Goal: Information Seeking & Learning: Check status

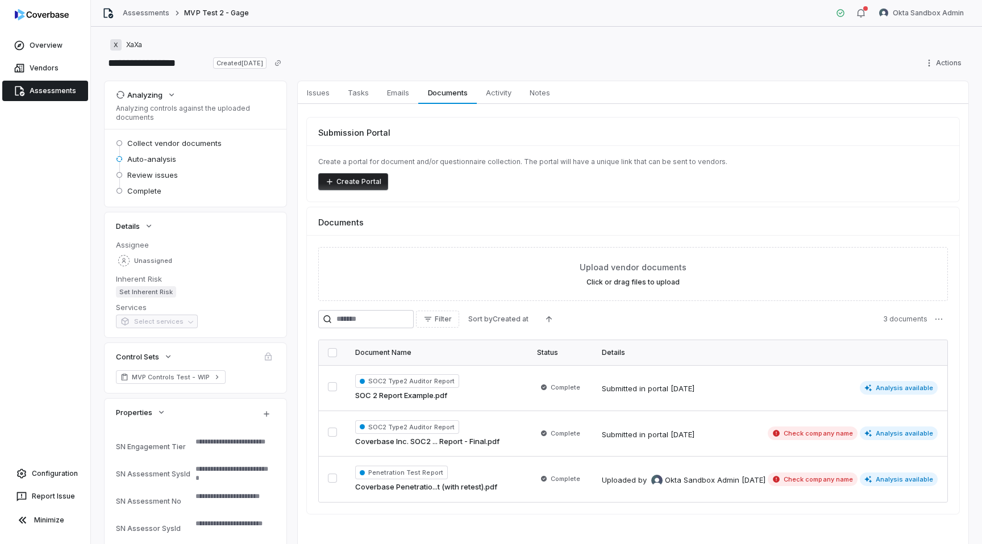
type textarea "*"
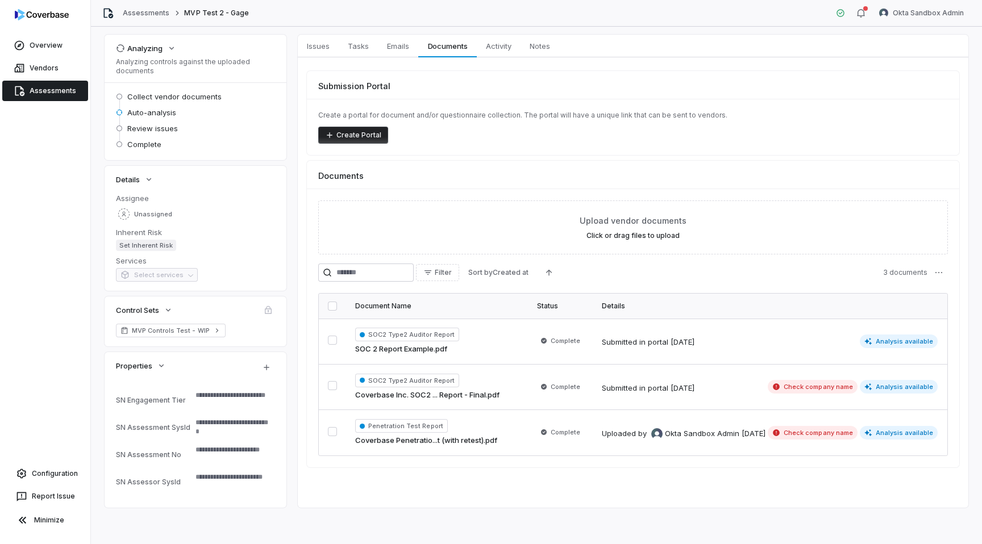
click at [917, 1] on div "Assessments MVP Test 2 - Gage Okta Sandbox Admin" at bounding box center [536, 13] width 891 height 27
click at [900, 15] on html "**********" at bounding box center [491, 272] width 982 height 544
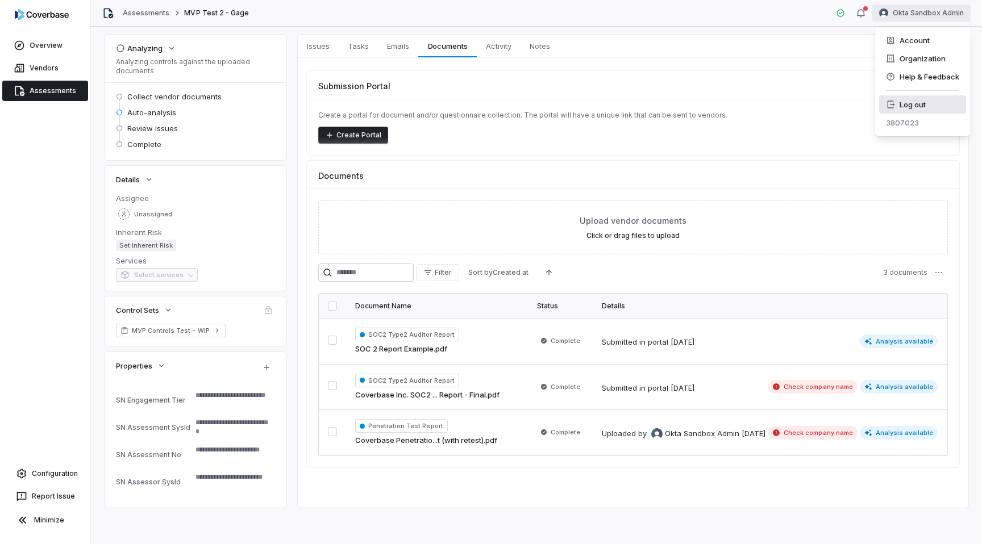
click at [900, 106] on div "Log out" at bounding box center [922, 104] width 87 height 18
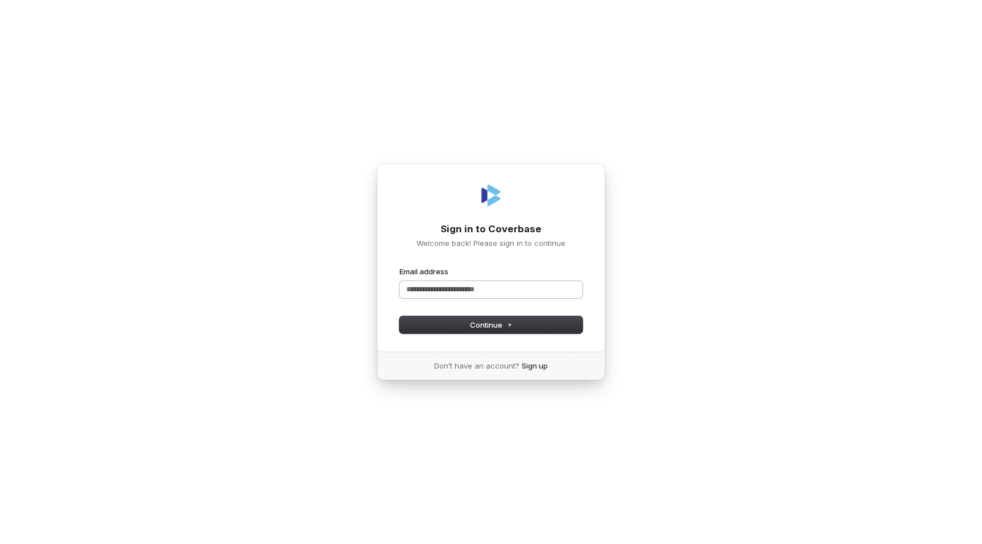
click at [436, 285] on input "Email address" at bounding box center [491, 289] width 183 height 17
type input "****"
click at [0, 544] on com-1password-button at bounding box center [0, 544] width 0 height 0
type input "**********"
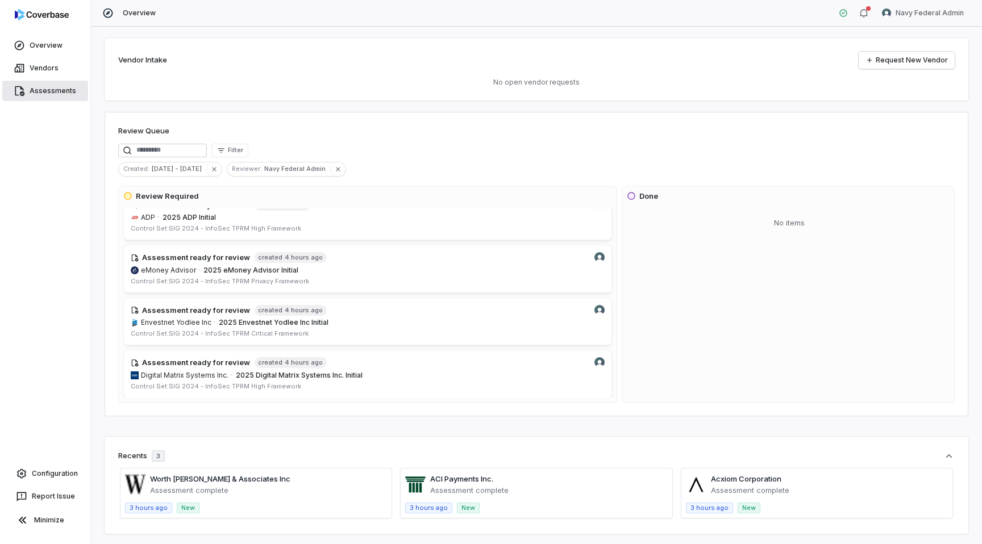
click at [44, 100] on link "Assessments" at bounding box center [45, 91] width 86 height 20
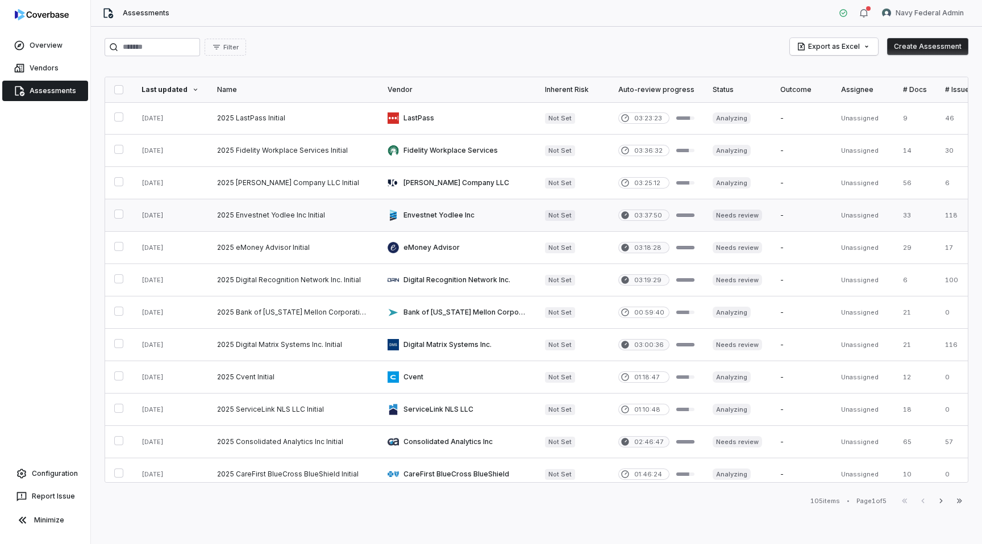
click at [410, 217] on link at bounding box center [456, 215] width 157 height 32
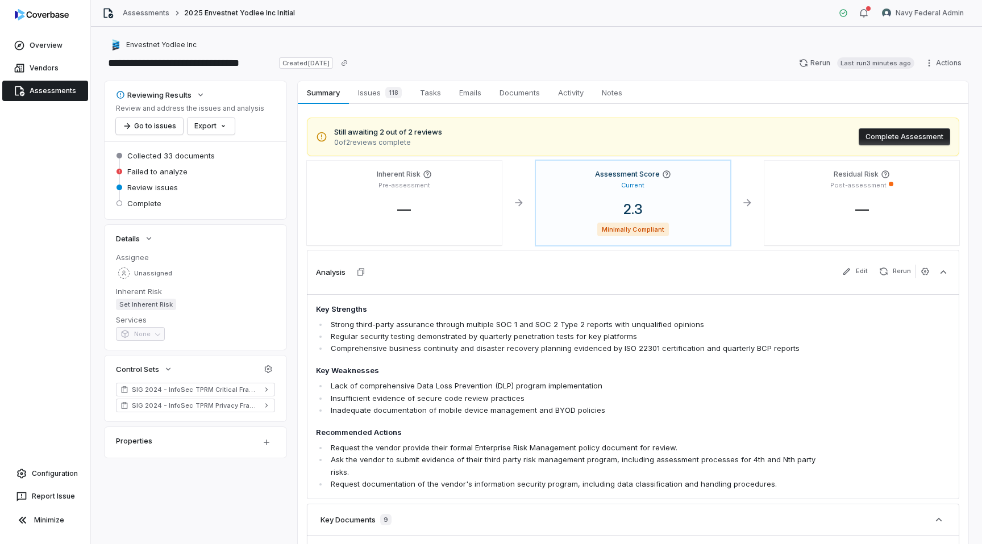
click at [44, 88] on link "Assessments" at bounding box center [45, 91] width 86 height 20
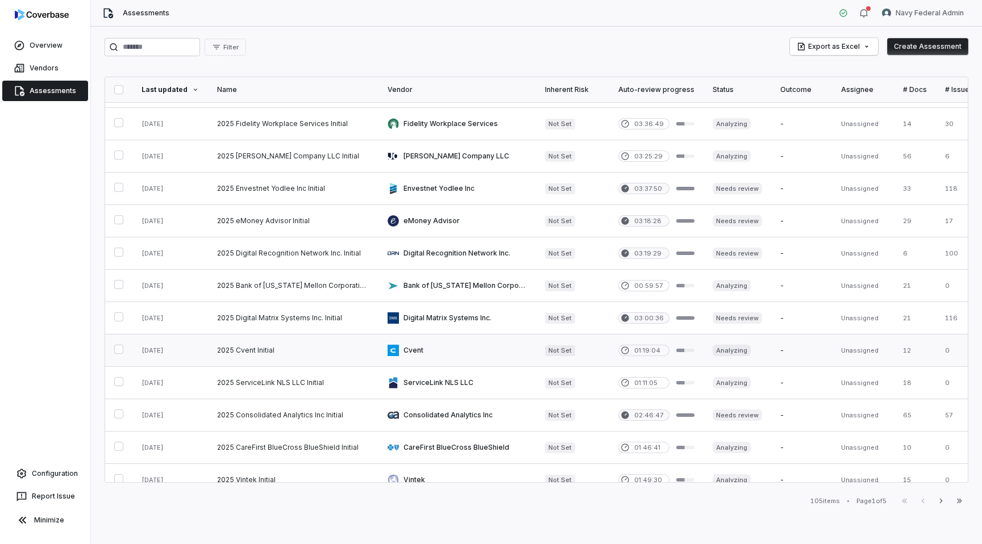
scroll to position [30, 0]
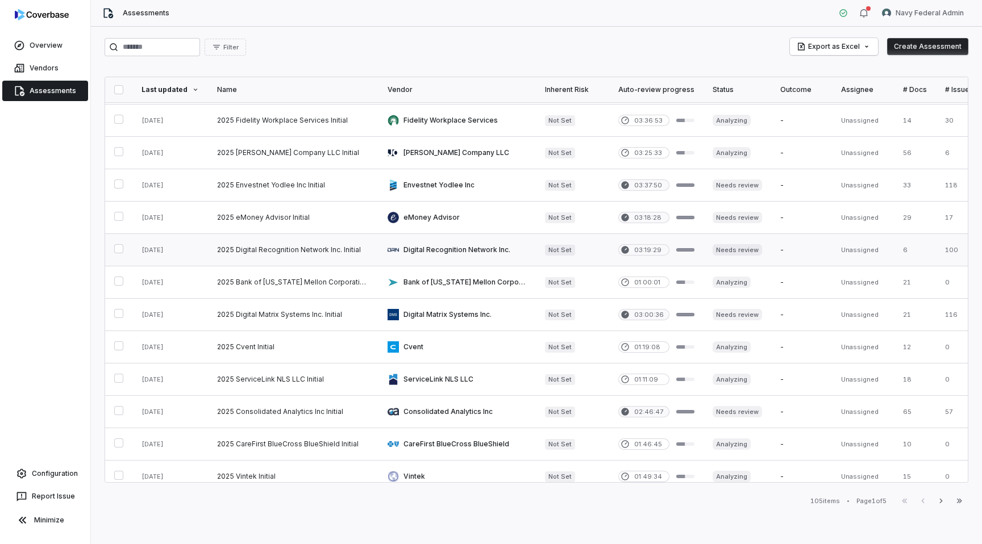
click at [351, 249] on link at bounding box center [293, 250] width 170 height 32
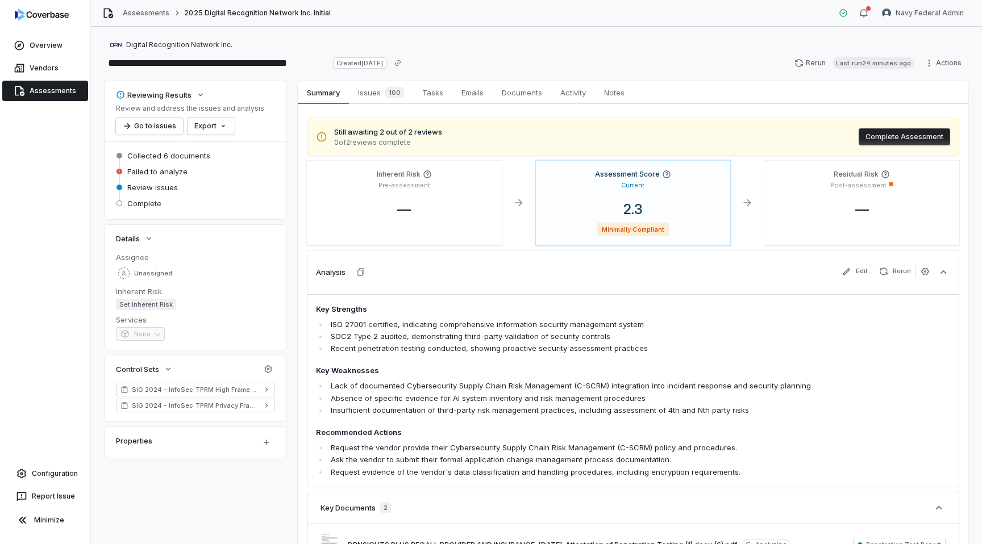
click at [38, 93] on link "Assessments" at bounding box center [45, 91] width 86 height 20
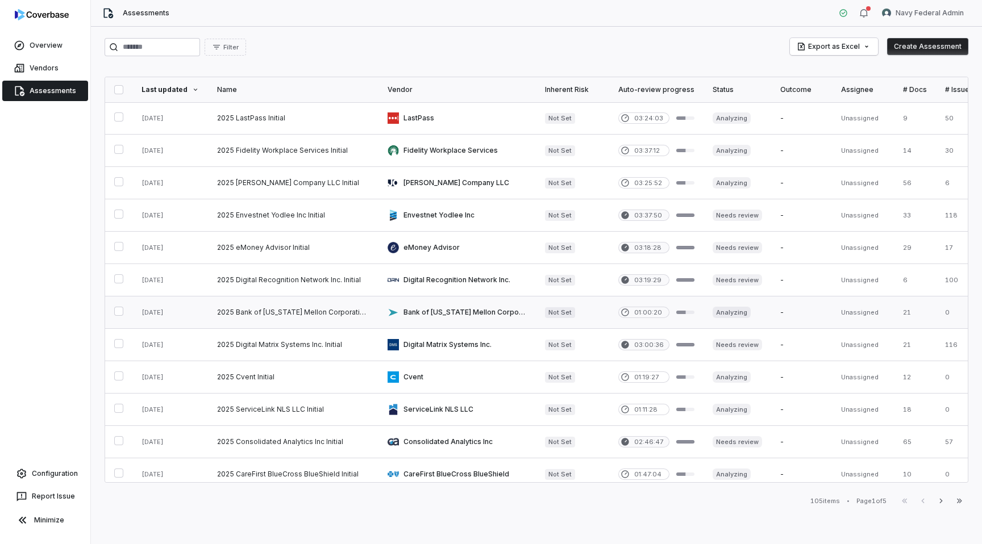
scroll to position [13, 0]
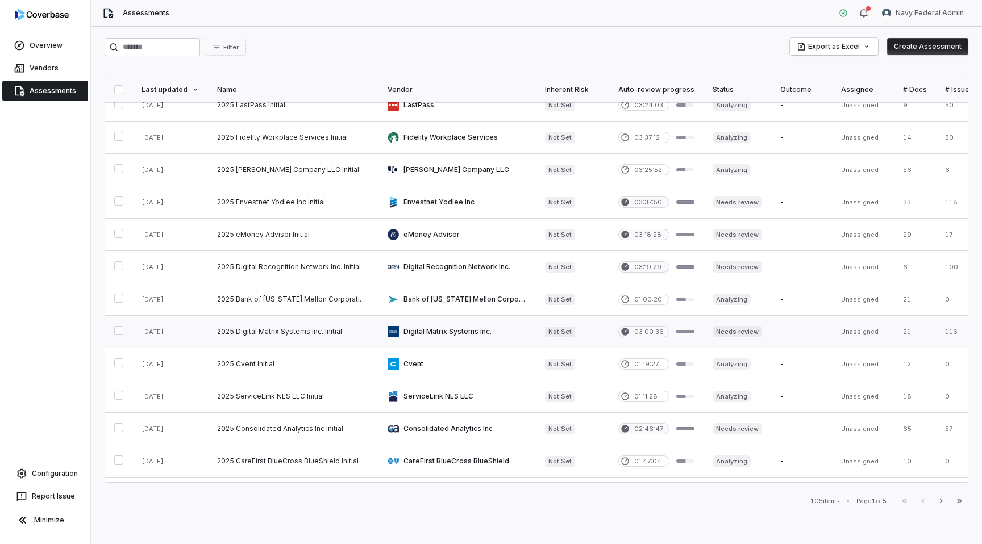
click at [318, 327] on link at bounding box center [293, 332] width 170 height 32
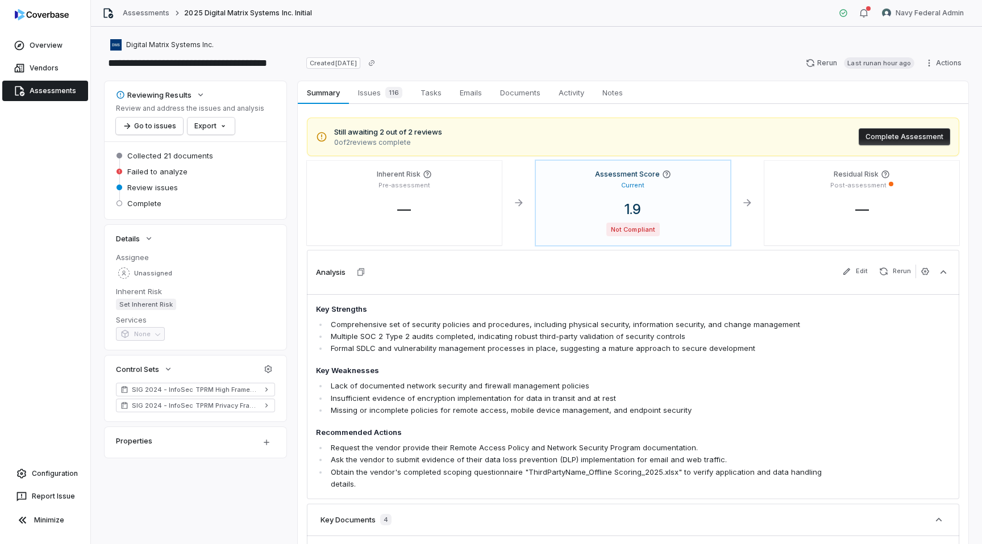
click at [37, 87] on link "Assessments" at bounding box center [45, 91] width 86 height 20
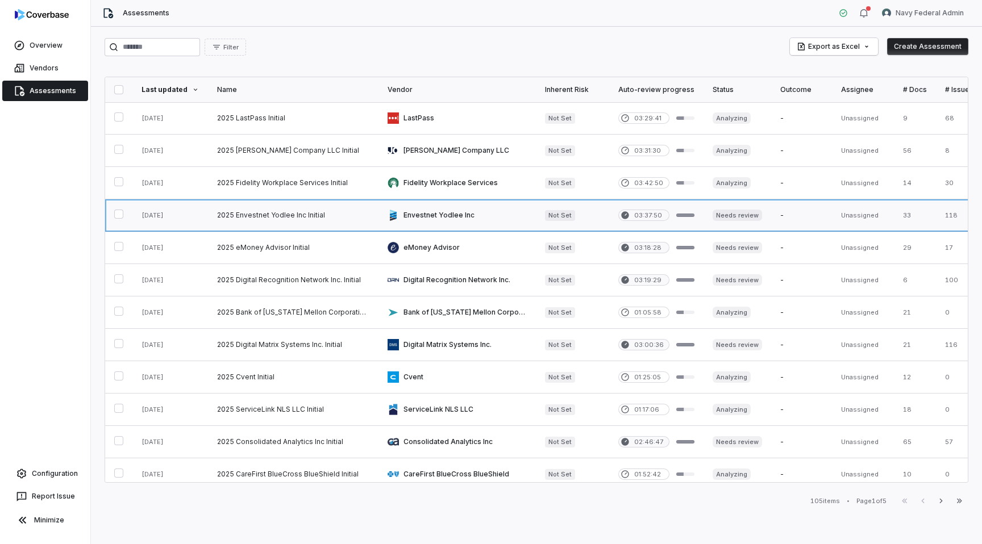
click at [424, 208] on link at bounding box center [456, 215] width 157 height 32
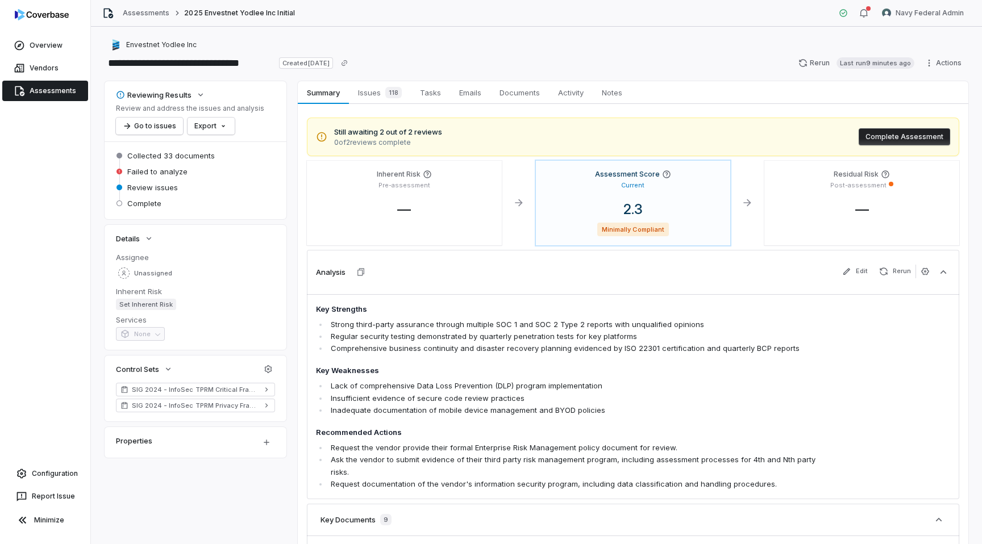
click at [64, 89] on link "Assessments" at bounding box center [45, 91] width 86 height 20
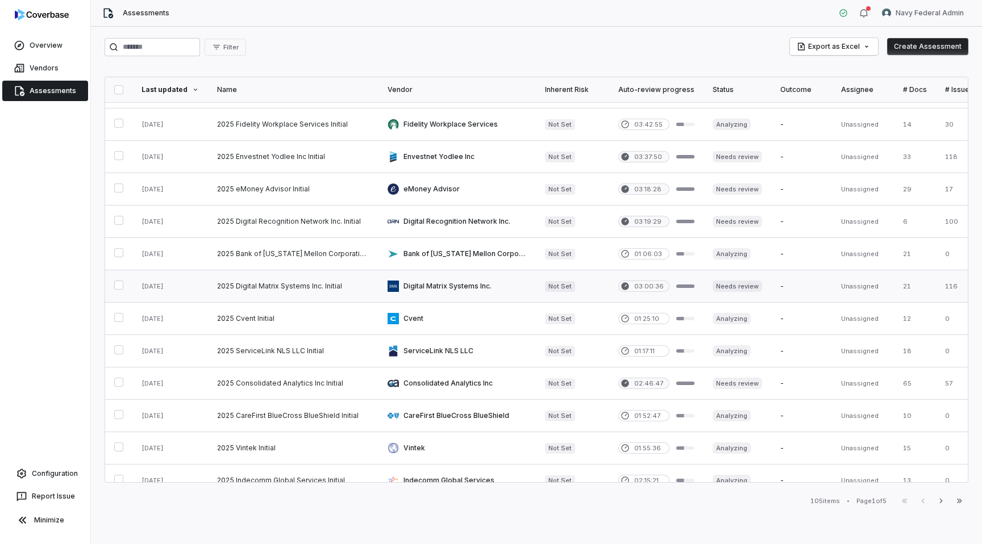
scroll to position [66, 0]
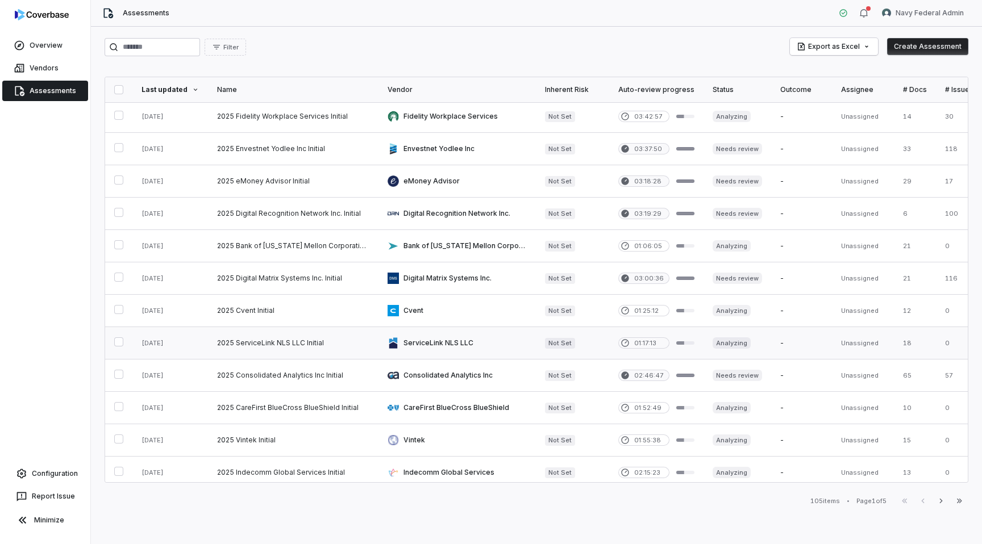
click at [481, 340] on link at bounding box center [456, 343] width 157 height 32
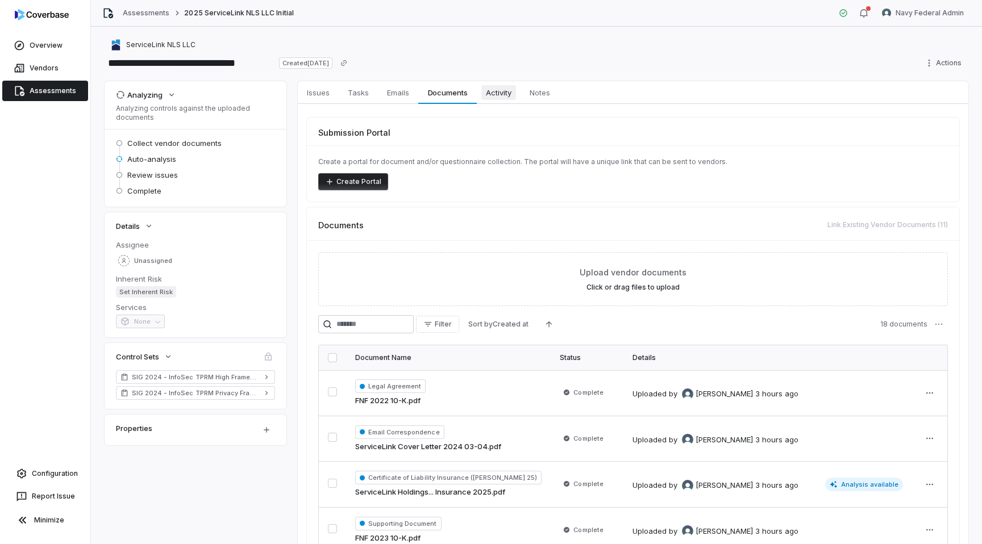
click at [497, 95] on span "Activity" at bounding box center [498, 92] width 35 height 15
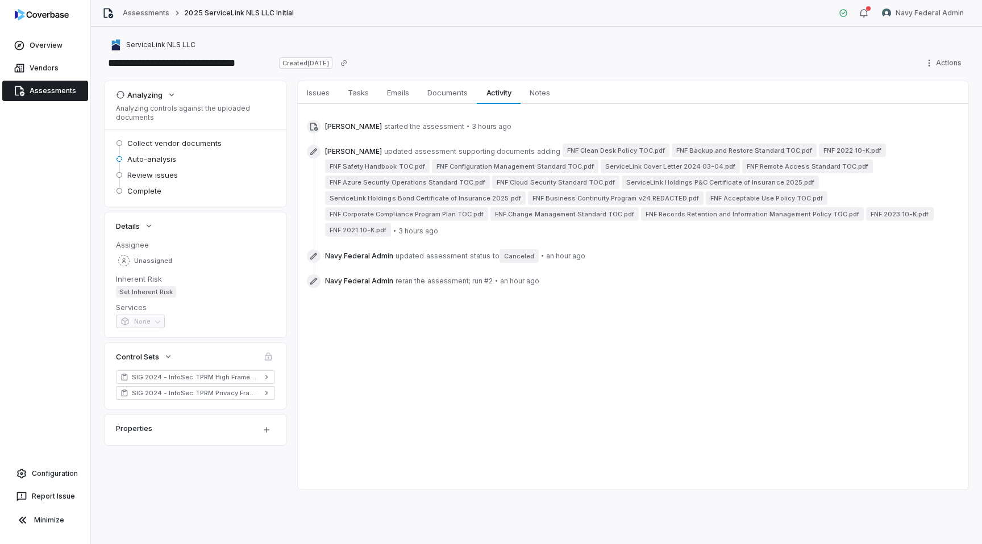
click at [63, 85] on link "Assessments" at bounding box center [45, 91] width 86 height 20
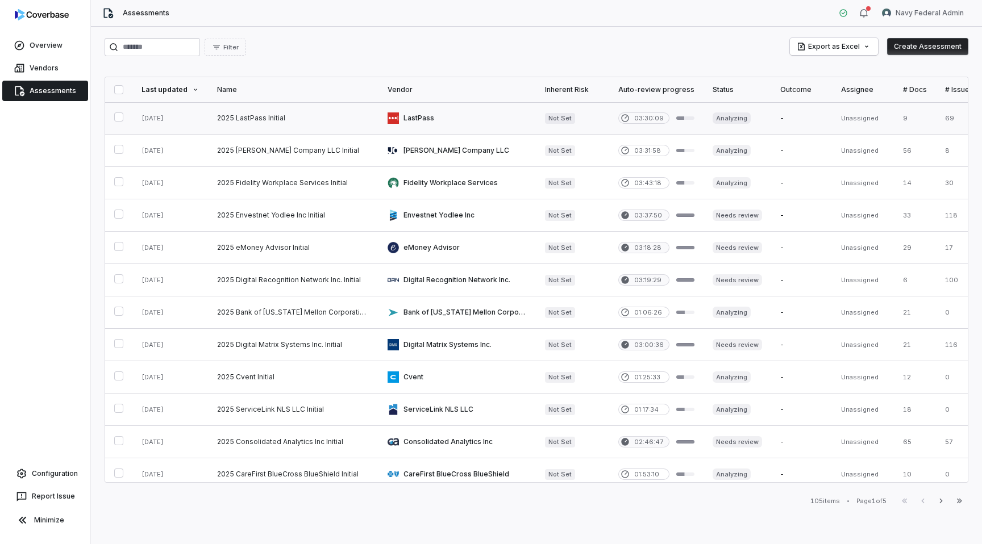
click at [468, 122] on link at bounding box center [456, 118] width 157 height 32
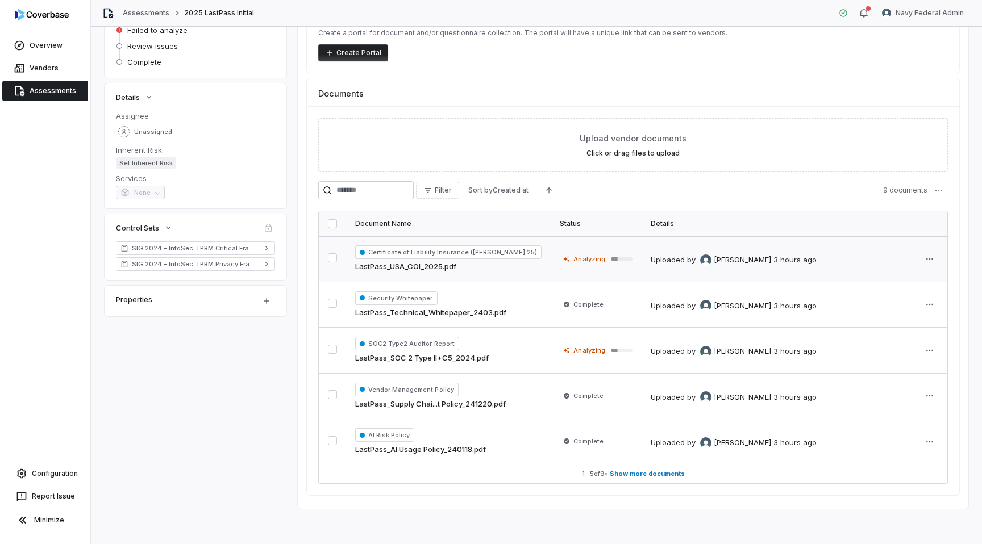
scroll to position [130, 0]
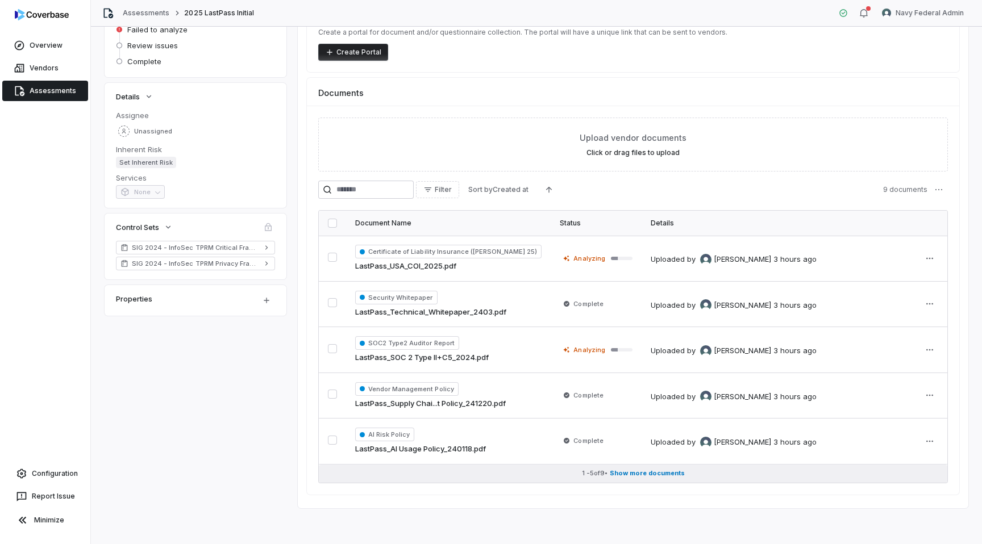
click at [631, 472] on span "Show more documents" at bounding box center [647, 473] width 75 height 9
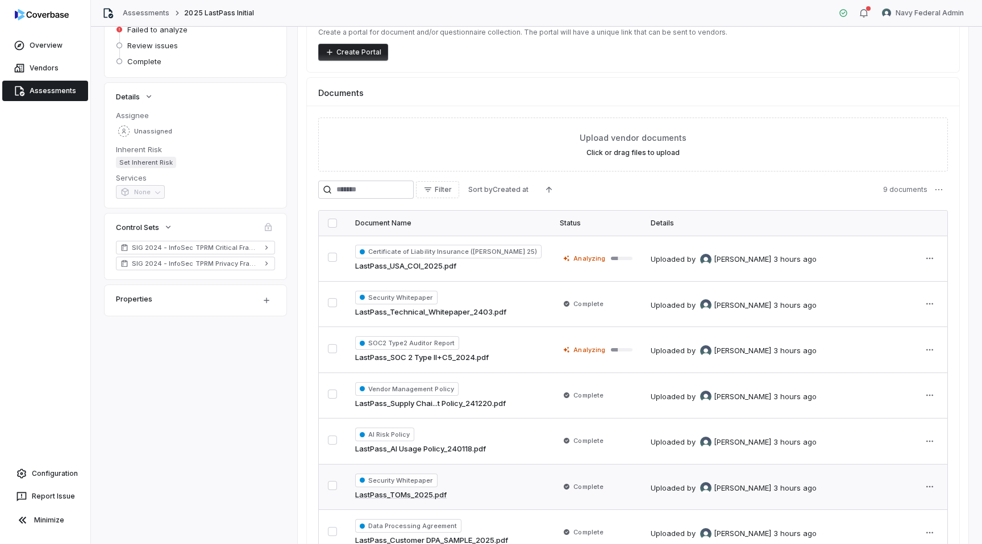
scroll to position [313, 0]
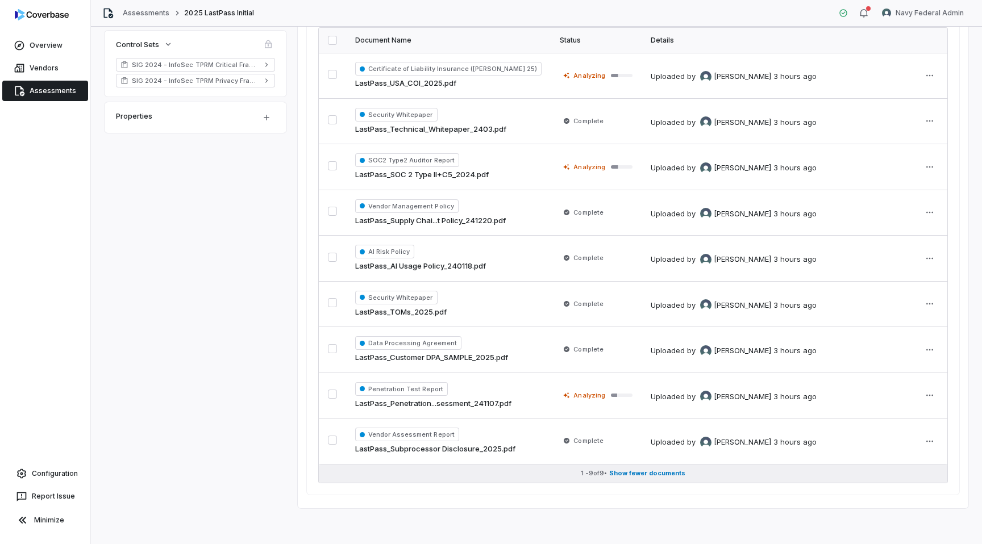
click at [660, 476] on span "Show fewer documents" at bounding box center [647, 473] width 76 height 9
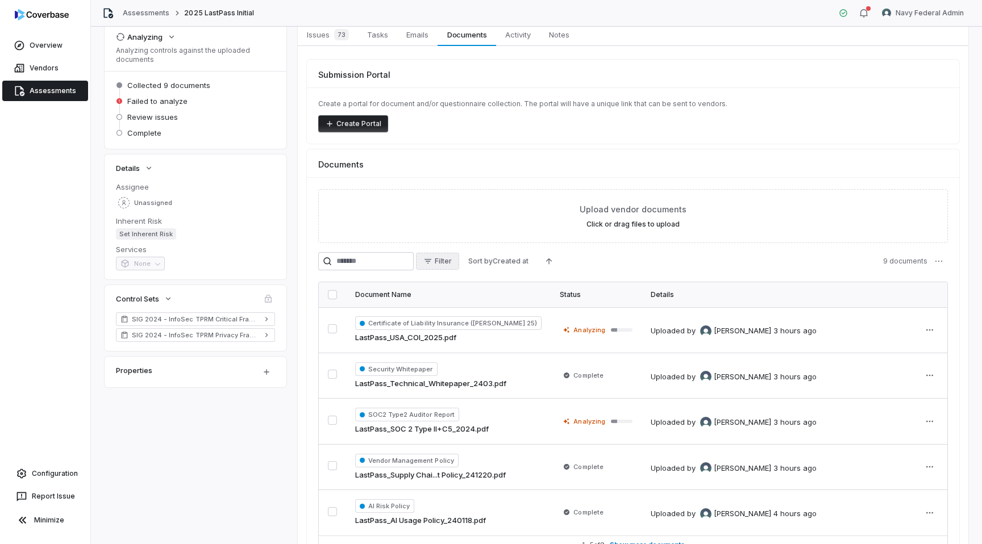
scroll to position [60, 0]
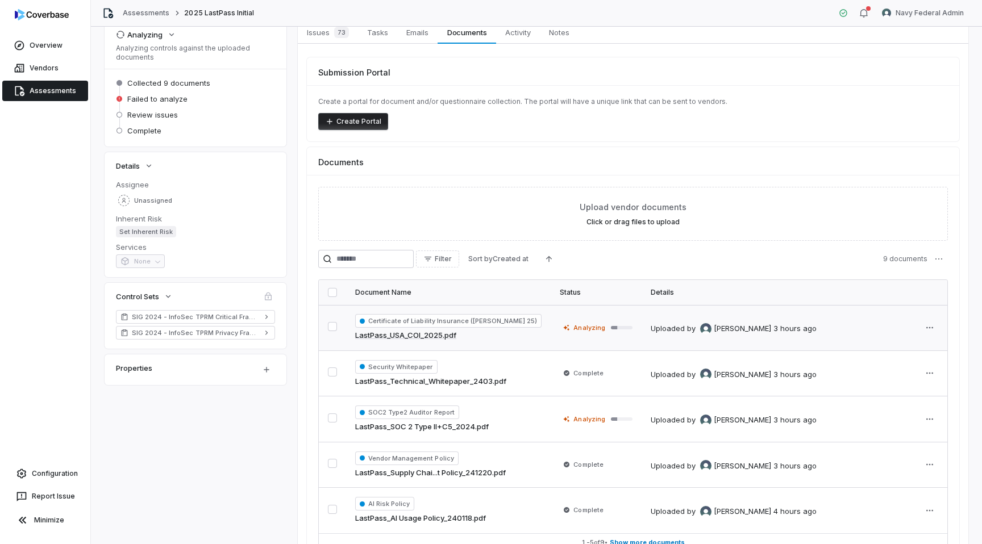
click at [720, 322] on div "Uploaded by Jonathan Lee 3 hours ago" at bounding box center [776, 328] width 250 height 14
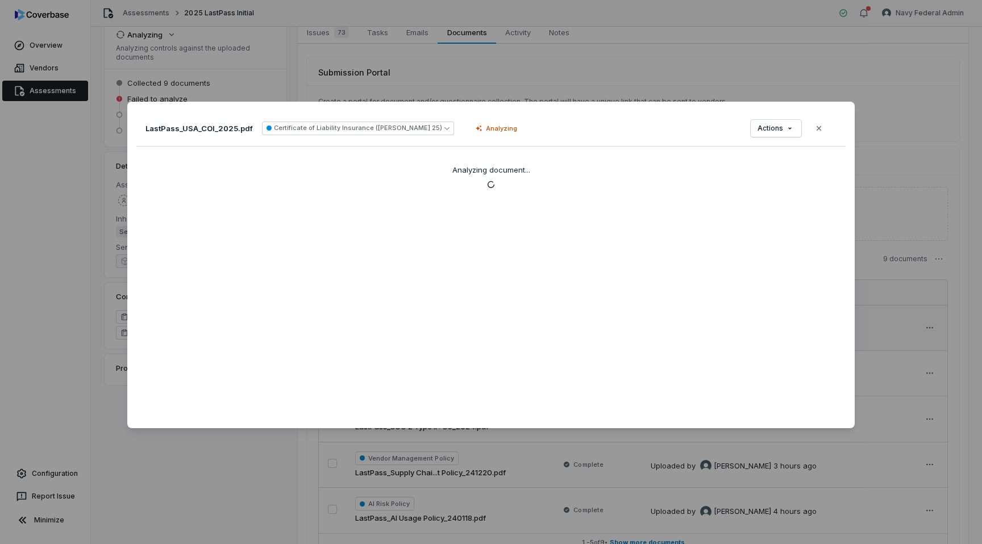
click at [117, 537] on div "Document Preview LastPass_USA_COI_2025.pdf Certificate of Liability Insurance (…" at bounding box center [491, 272] width 982 height 544
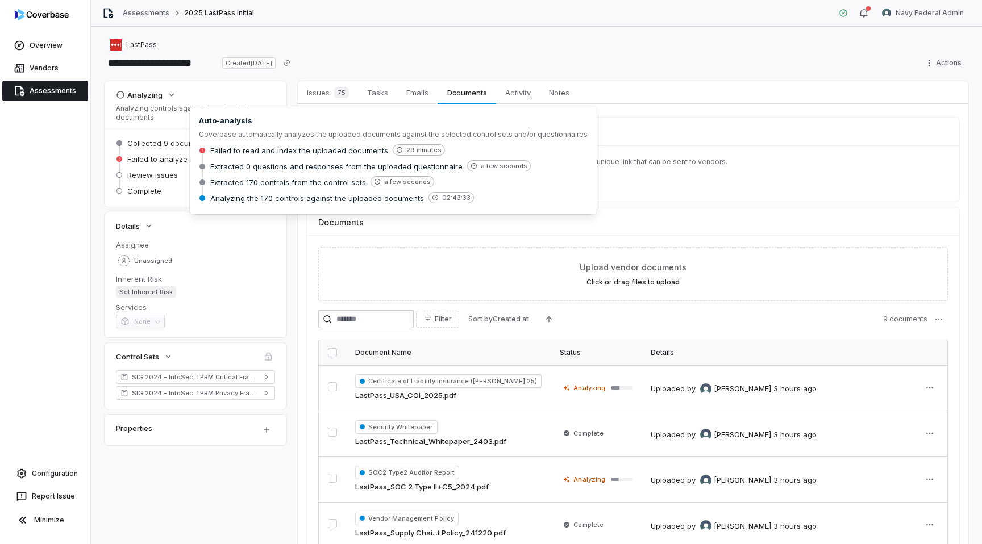
drag, startPoint x: 243, startPoint y: 147, endPoint x: 439, endPoint y: 147, distance: 196.1
click at [439, 147] on div "Failed to read and index the uploaded documents 29 minutes" at bounding box center [393, 151] width 389 height 14
drag, startPoint x: 285, startPoint y: 201, endPoint x: 411, endPoint y: 201, distance: 126.2
click at [411, 201] on span "Analyzing the 170 controls against the uploaded documents" at bounding box center [317, 198] width 214 height 10
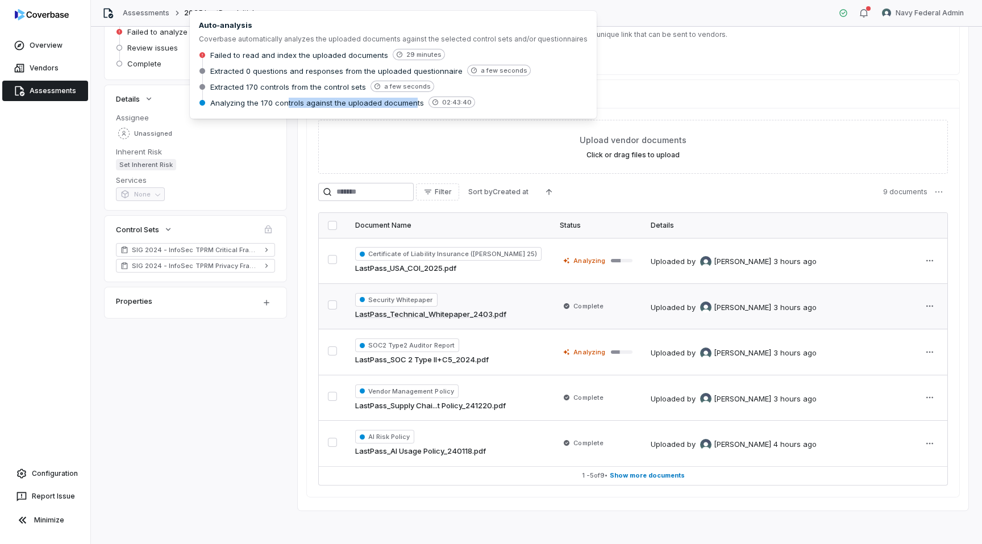
scroll to position [130, 0]
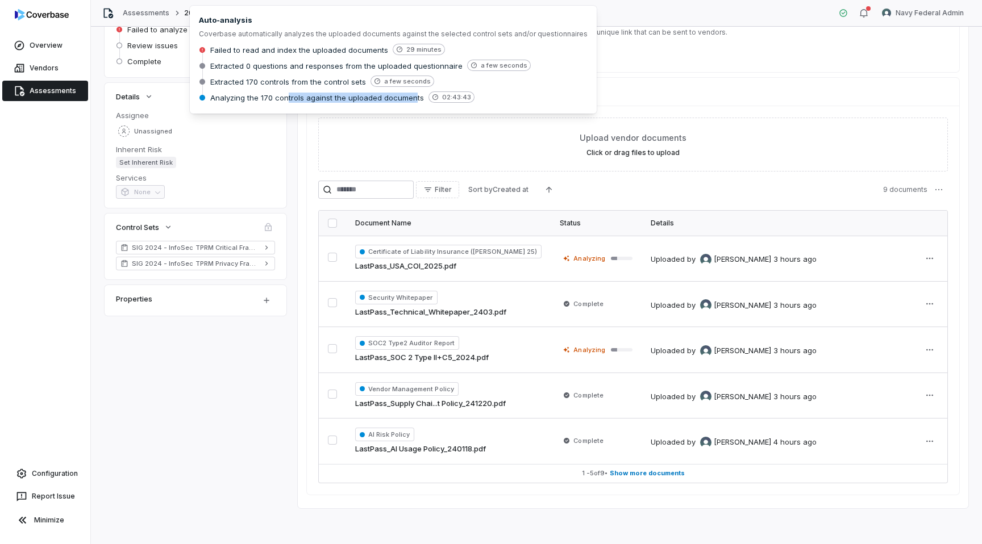
click at [613, 187] on div "Filter Sort by Created at 9 documents" at bounding box center [633, 190] width 630 height 18
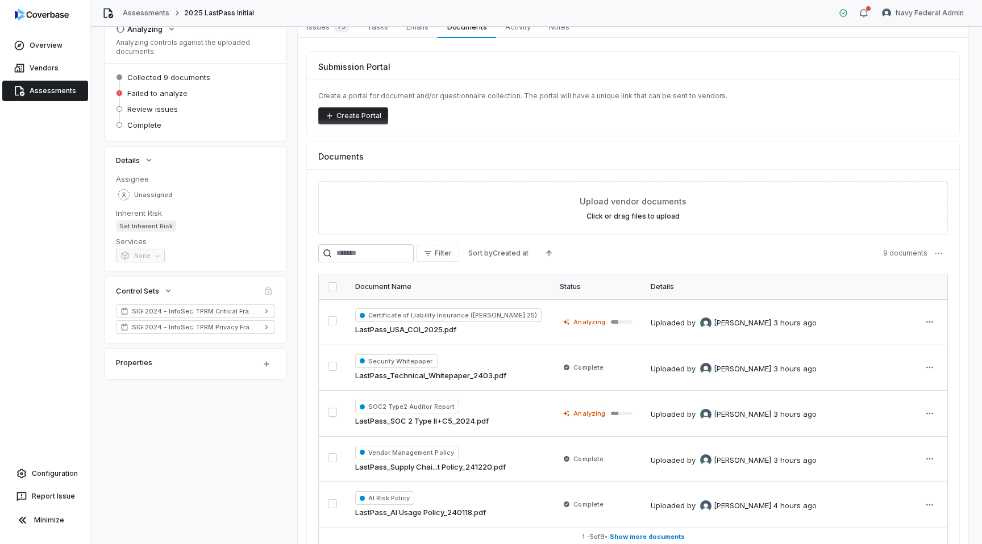
scroll to position [0, 0]
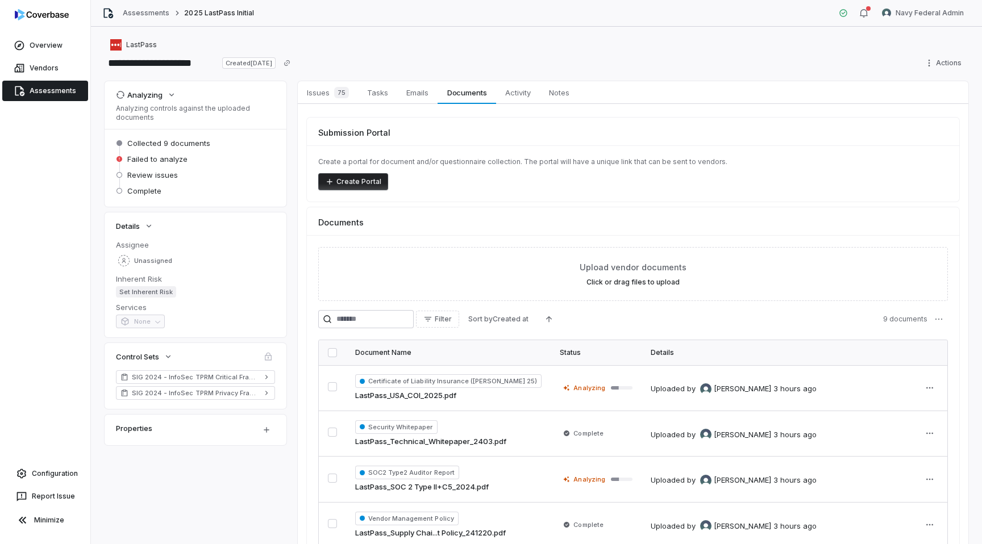
click at [55, 92] on link "Assessments" at bounding box center [45, 91] width 86 height 20
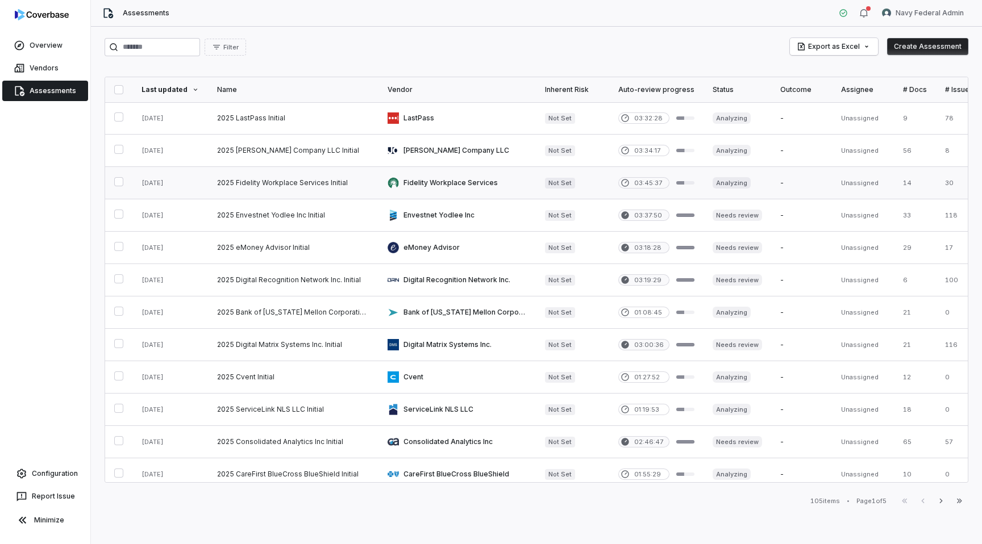
click at [456, 178] on link at bounding box center [456, 183] width 157 height 32
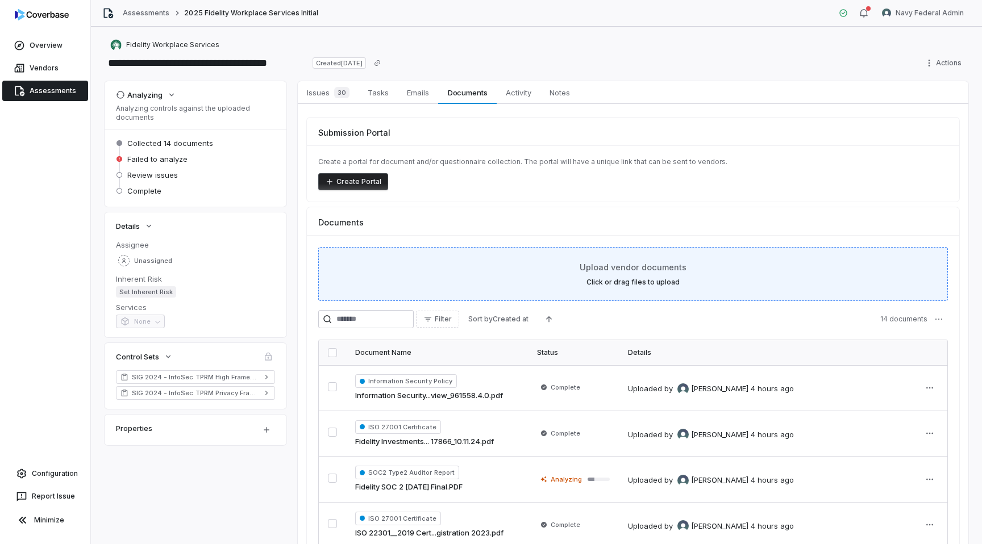
scroll to position [130, 0]
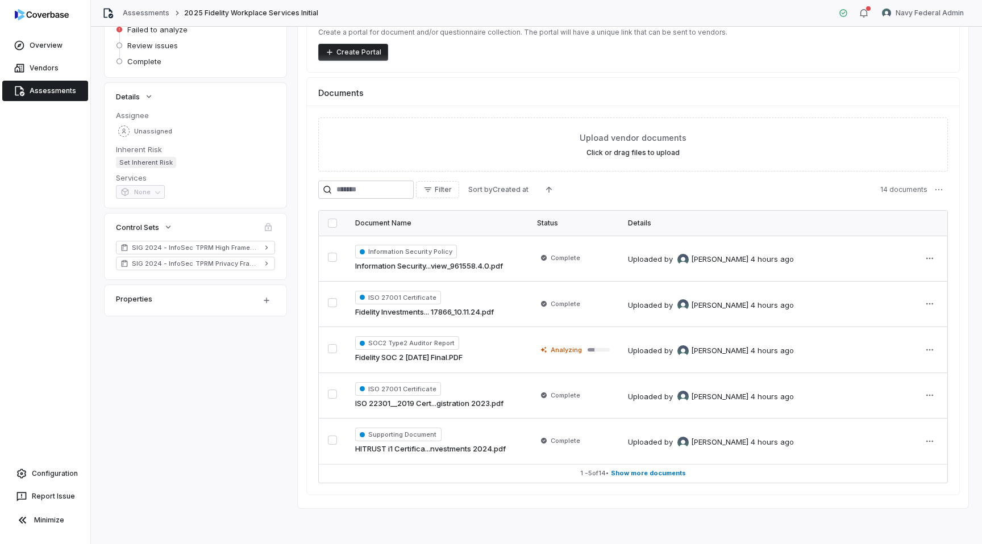
click at [58, 85] on link "Assessments" at bounding box center [45, 91] width 86 height 20
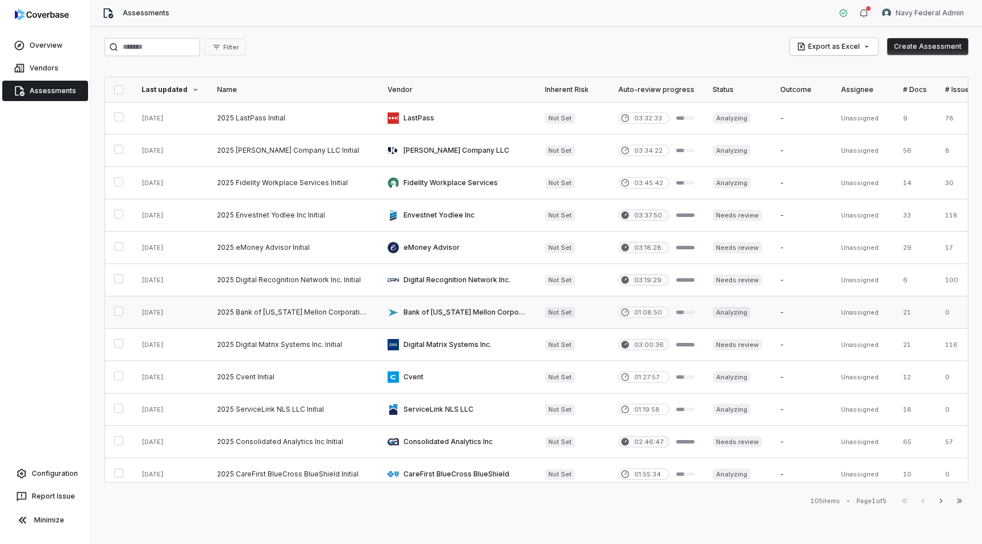
click at [452, 316] on link at bounding box center [456, 313] width 157 height 32
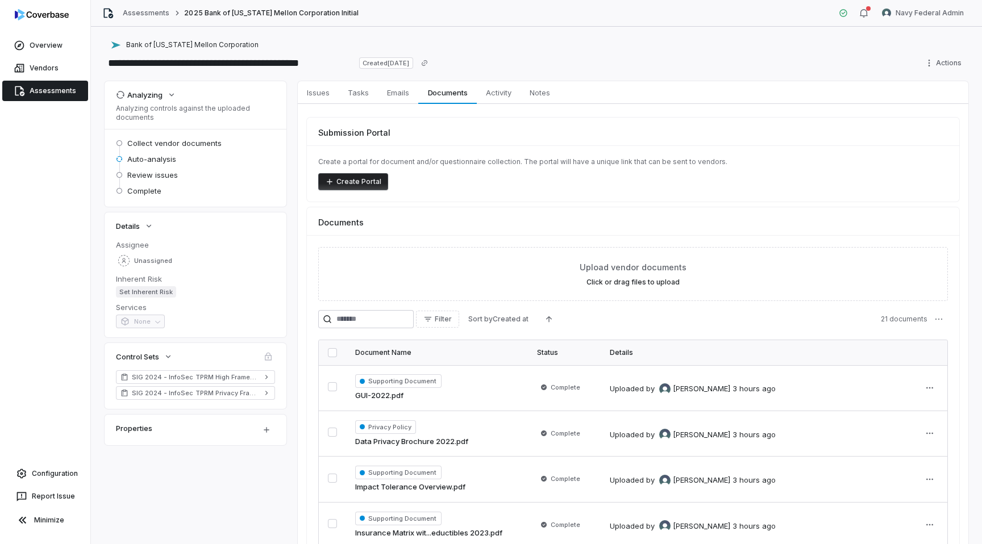
scroll to position [130, 0]
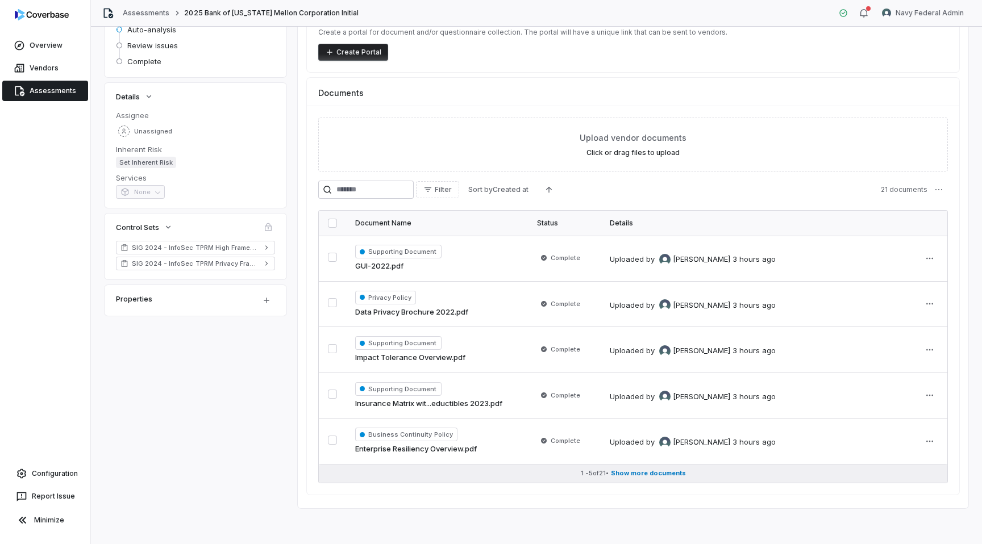
click at [668, 473] on span "Show more documents" at bounding box center [648, 473] width 75 height 9
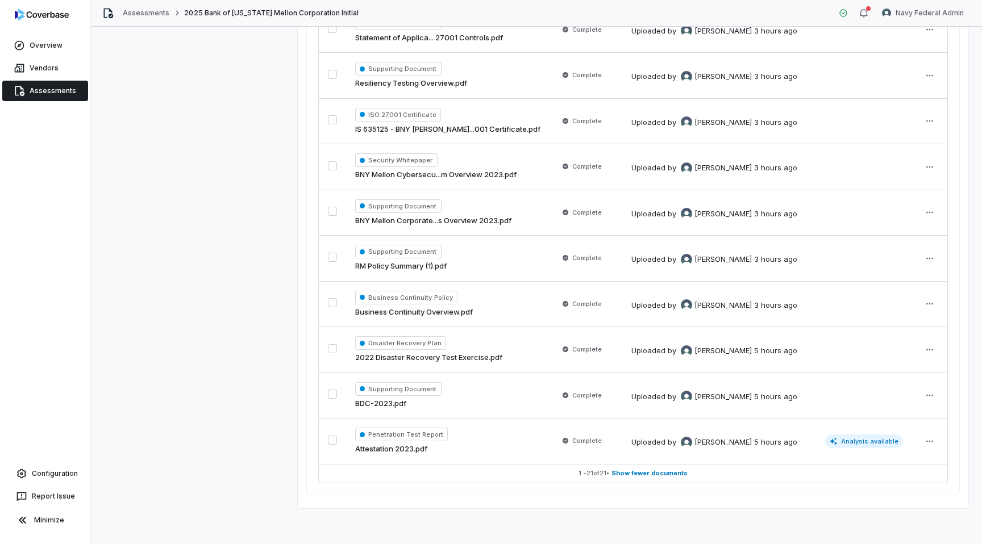
scroll to position [0, 0]
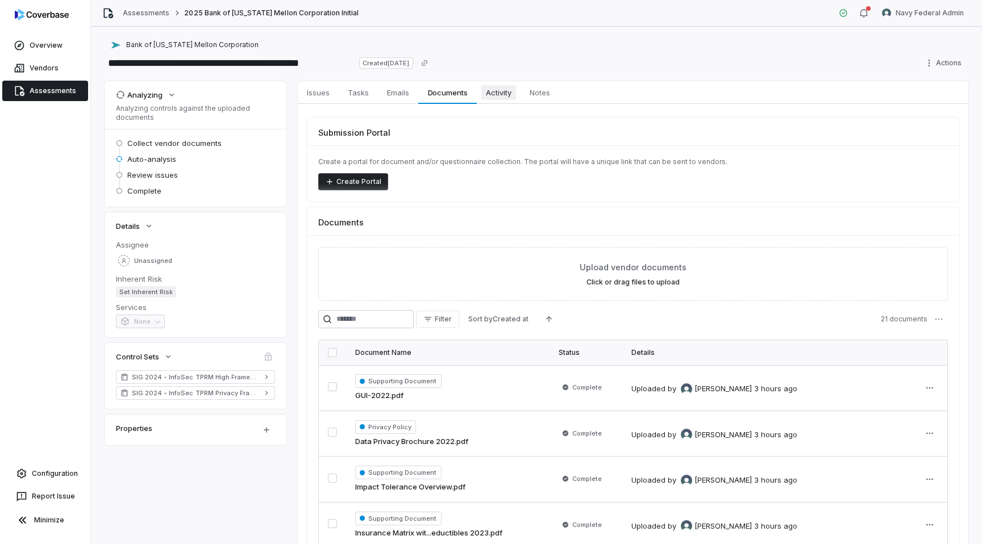
click at [496, 94] on span "Activity" at bounding box center [498, 92] width 35 height 15
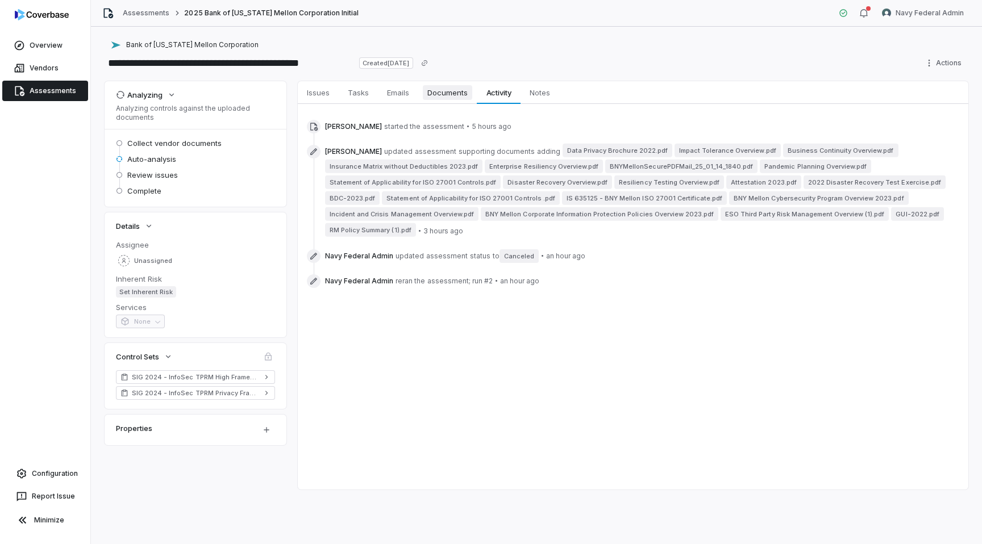
click at [442, 94] on span "Documents" at bounding box center [447, 92] width 49 height 15
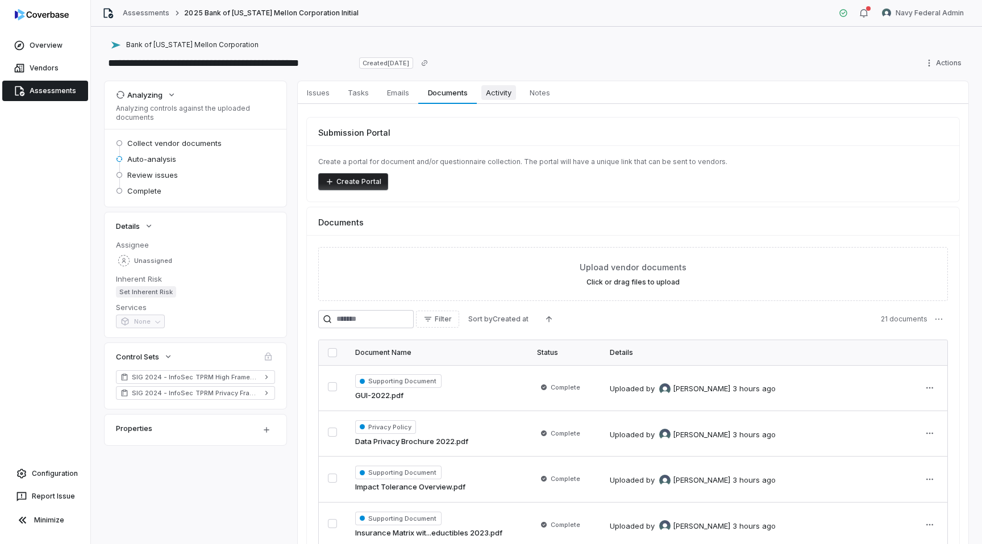
click at [504, 91] on span "Activity" at bounding box center [498, 92] width 35 height 15
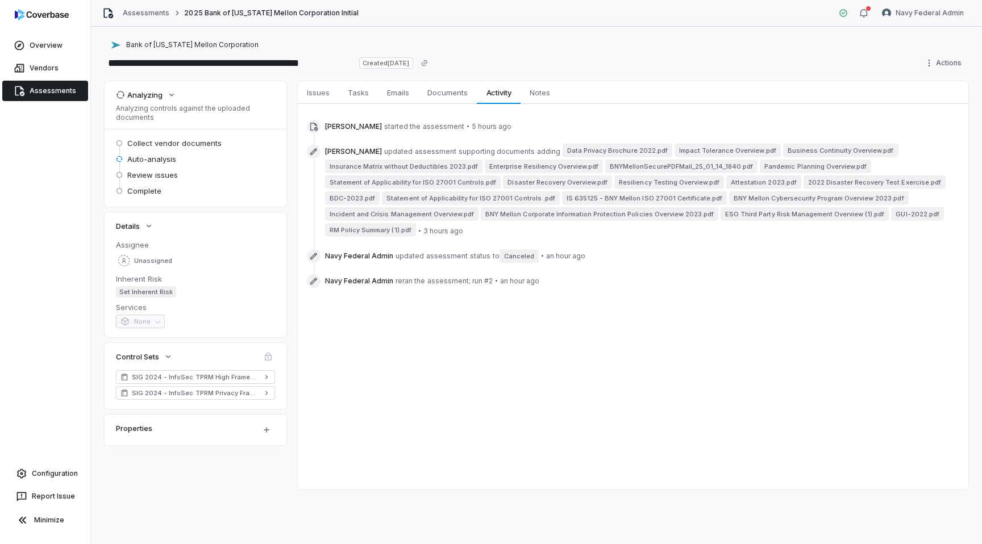
click at [43, 97] on link "Assessments" at bounding box center [45, 91] width 86 height 20
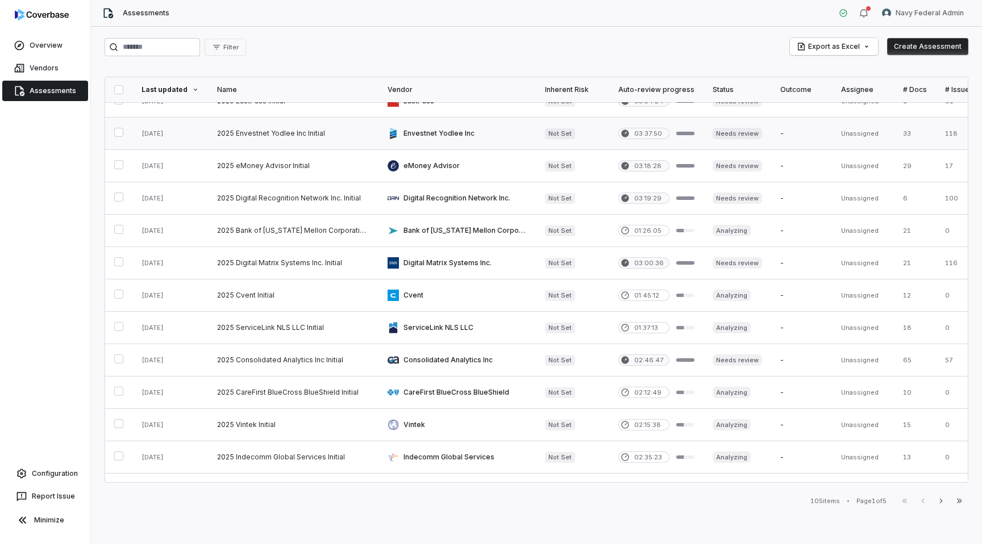
scroll to position [429, 0]
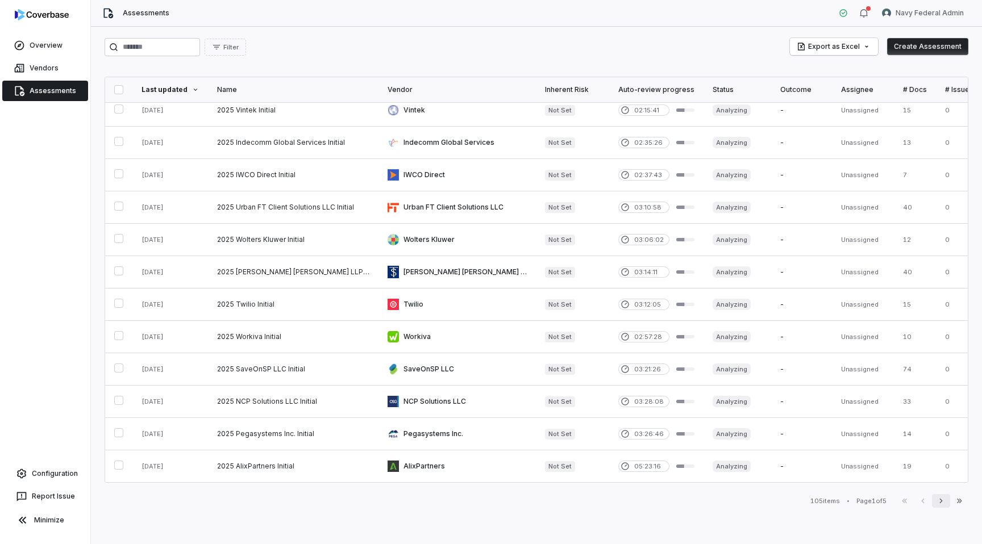
click at [939, 501] on icon "button" at bounding box center [941, 501] width 9 height 9
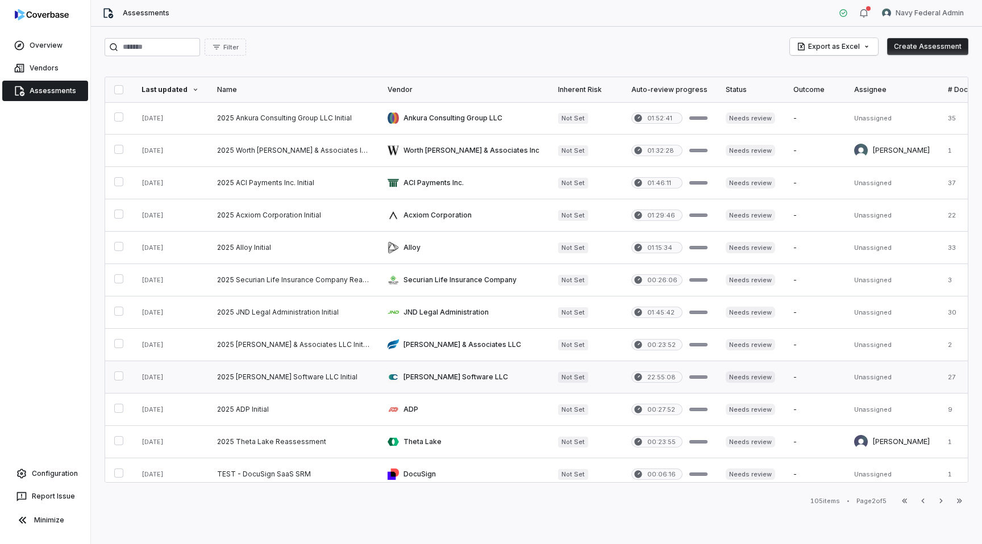
scroll to position [429, 0]
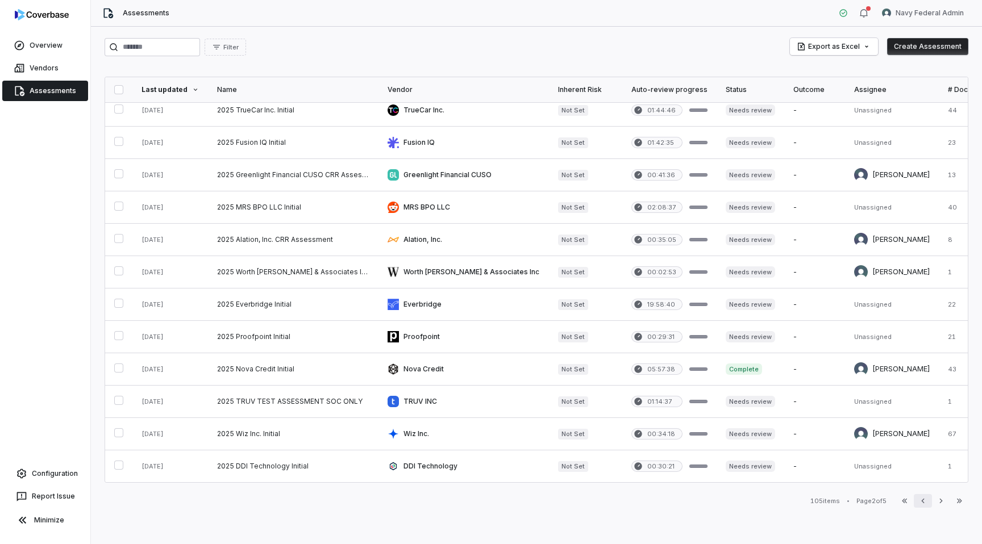
click at [922, 495] on button "Previous" at bounding box center [923, 501] width 18 height 14
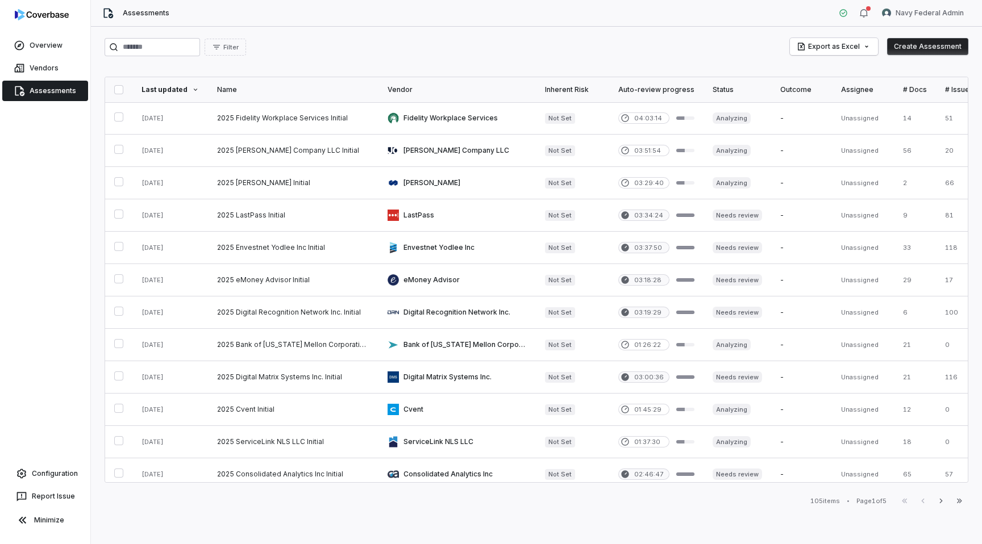
click at [118, 89] on button "button" at bounding box center [118, 89] width 9 height 9
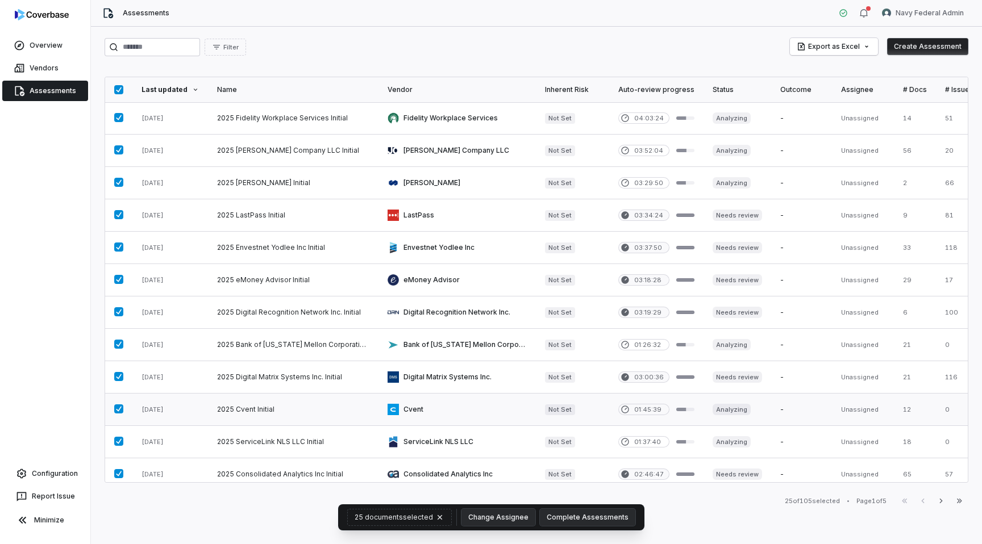
scroll to position [429, 0]
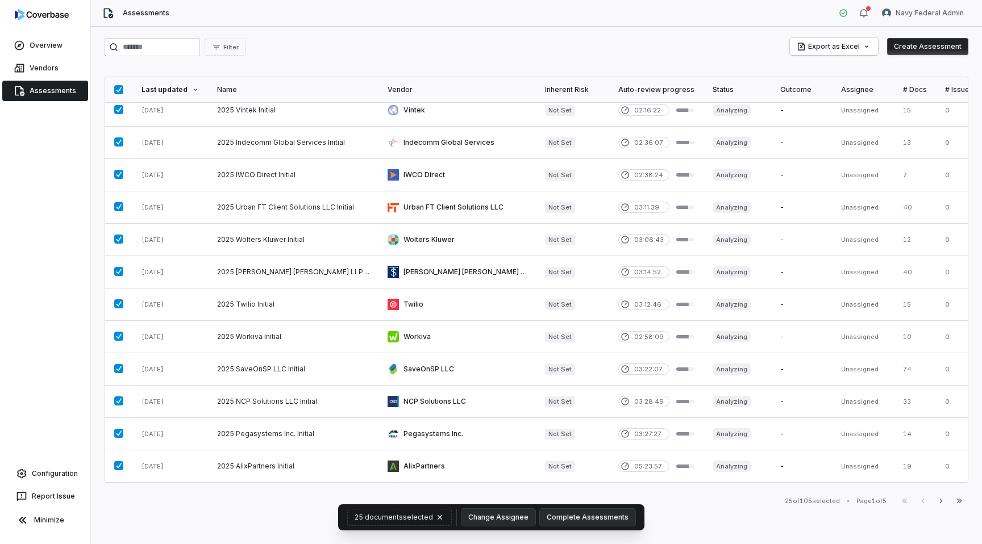
type button "on"
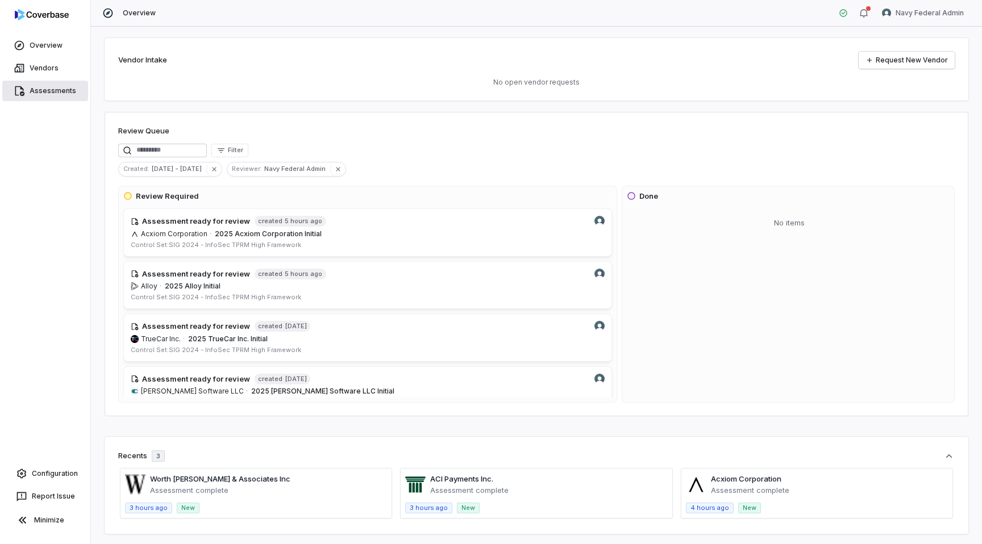
click at [47, 89] on link "Assessments" at bounding box center [45, 91] width 86 height 20
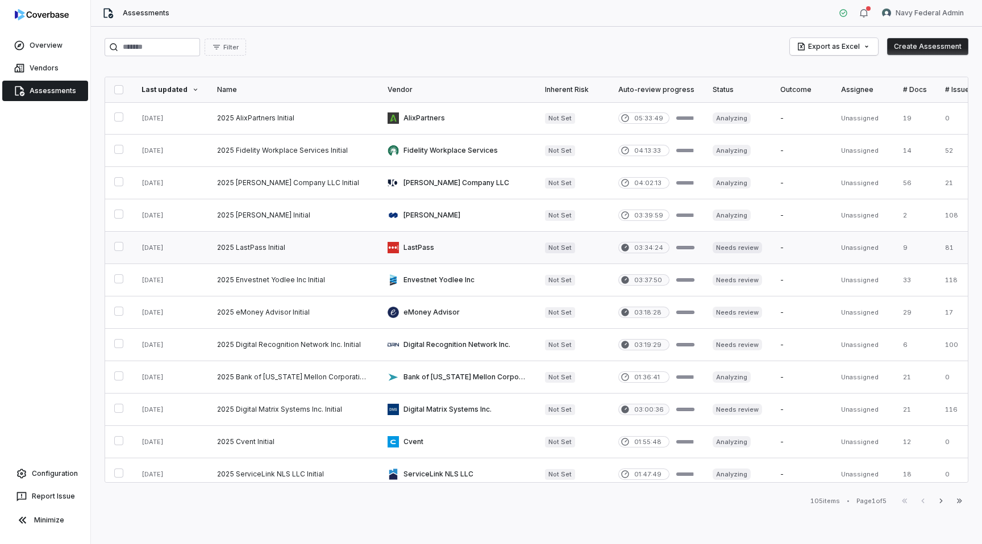
click at [446, 251] on link at bounding box center [456, 248] width 157 height 32
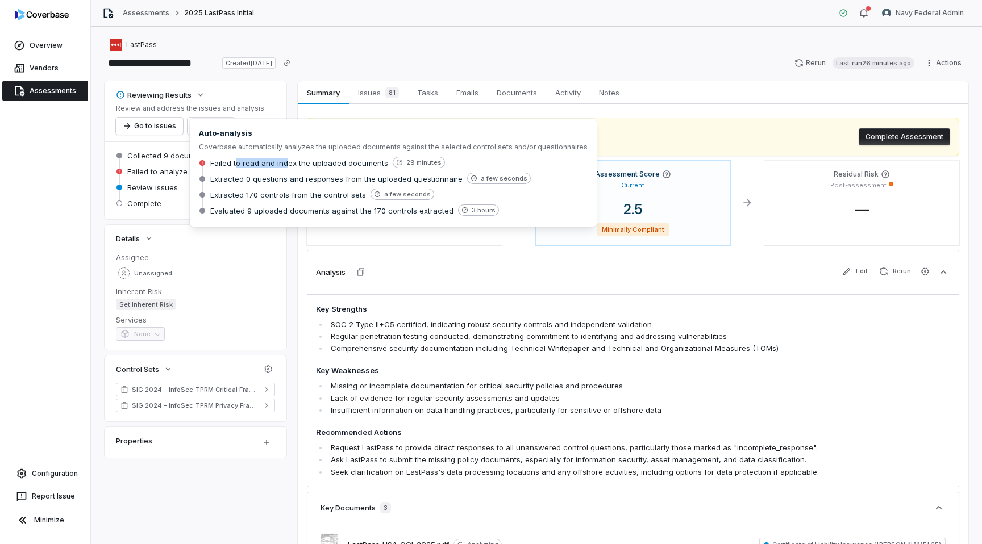
drag, startPoint x: 236, startPoint y: 163, endPoint x: 284, endPoint y: 164, distance: 47.8
click at [284, 164] on span "Failed to read and index the uploaded documents" at bounding box center [299, 163] width 178 height 10
